Goal: Task Accomplishment & Management: Manage account settings

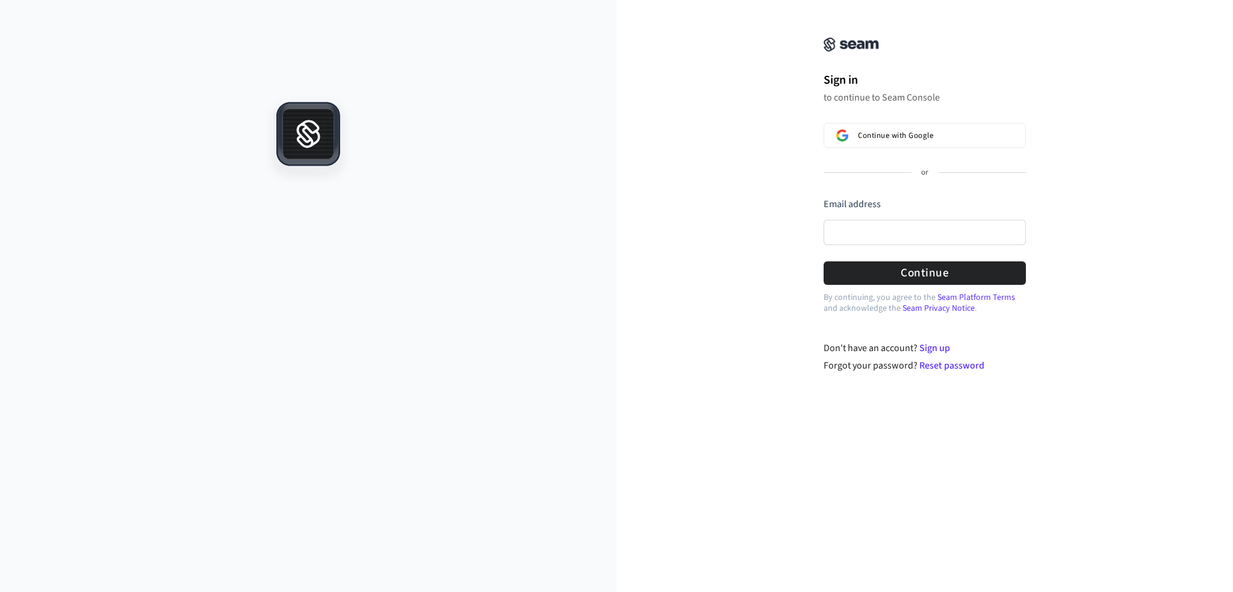
drag, startPoint x: 441, startPoint y: 72, endPoint x: 450, endPoint y: 73, distance: 9.1
